Goal: Information Seeking & Learning: Check status

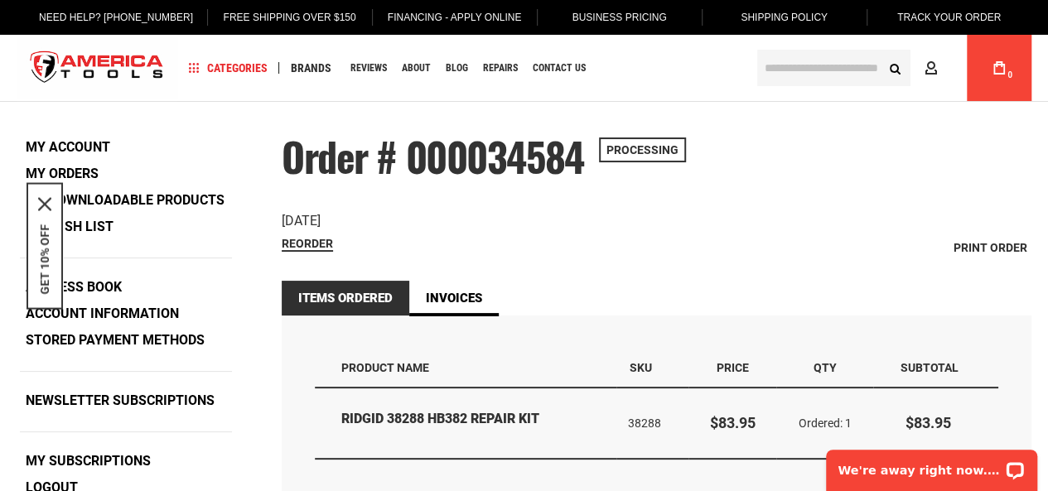
click at [505, 143] on span "Order # 000034584" at bounding box center [433, 156] width 302 height 59
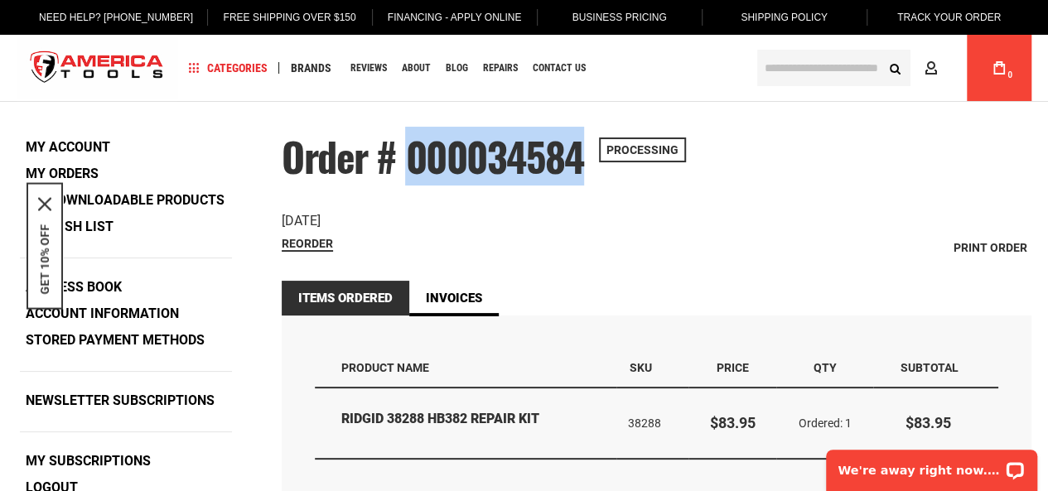
click at [505, 143] on span "Order # 000034584" at bounding box center [433, 156] width 302 height 59
copy span "000034584"
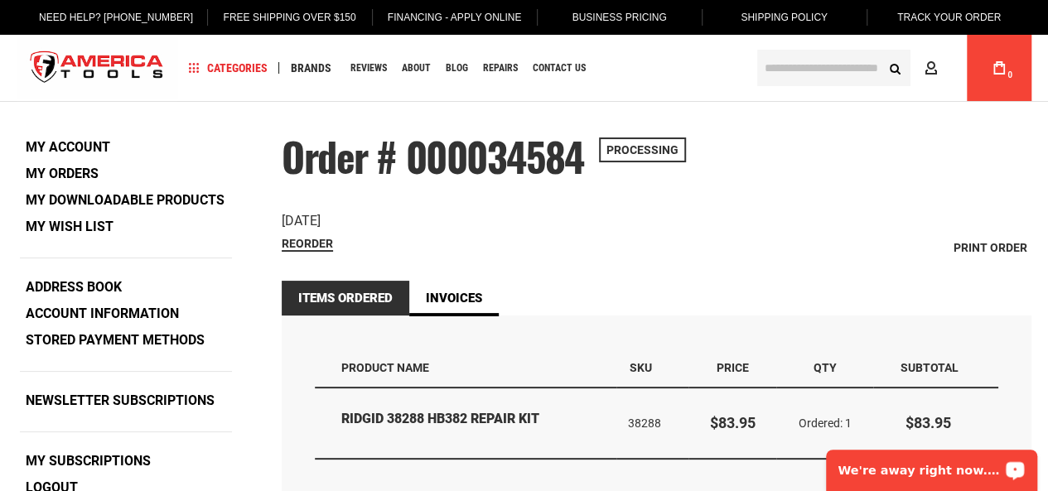
click at [961, 470] on p "We're away right now. Please check back later!" at bounding box center [920, 470] width 164 height 13
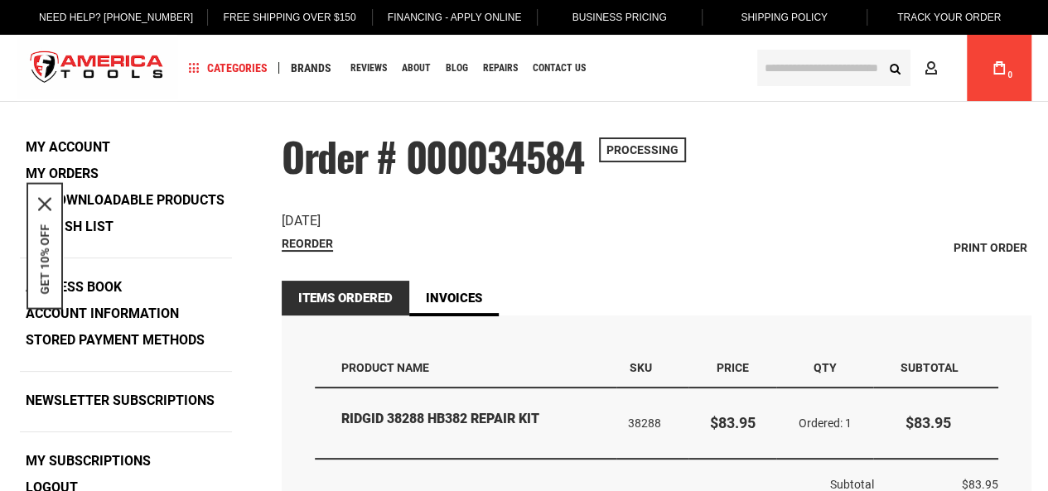
type input "**********"
click at [676, 61] on div "Navigation Categories Plumbing Tools Drain Cleaning Diagnostics Pressing ‹ › Sa…" at bounding box center [460, 68] width 567 height 66
click at [707, 196] on div "Order # 000034584 Processing Order Date: July 28, 2025 Reorder Print Order" at bounding box center [656, 197] width 749 height 125
